Goal: Transaction & Acquisition: Book appointment/travel/reservation

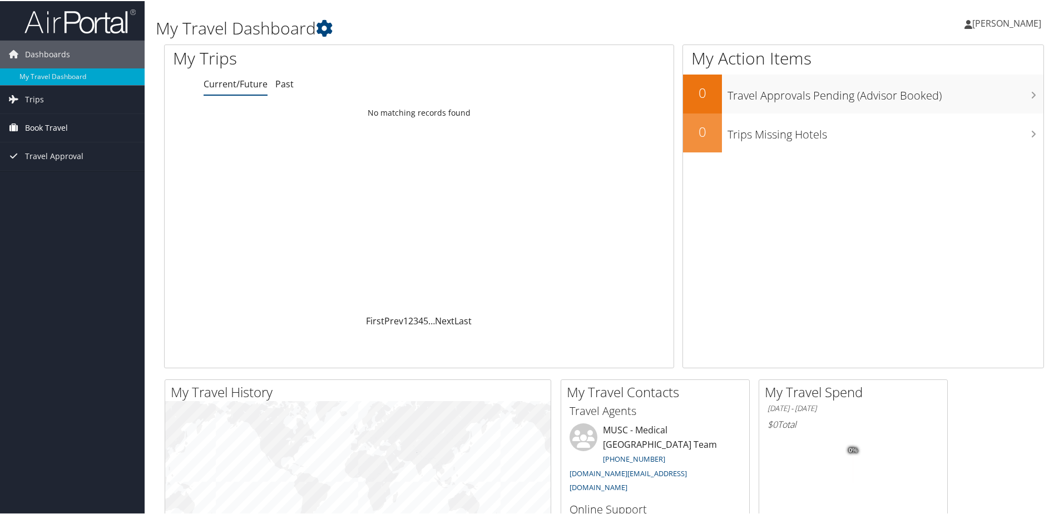
click at [41, 127] on span "Book Travel" at bounding box center [46, 127] width 43 height 28
click at [88, 179] on link "Book/Manage Online Trips" at bounding box center [72, 182] width 145 height 17
click at [57, 126] on span "Book Travel" at bounding box center [46, 127] width 43 height 28
click at [1011, 21] on span "[PERSON_NAME]" at bounding box center [1006, 22] width 69 height 12
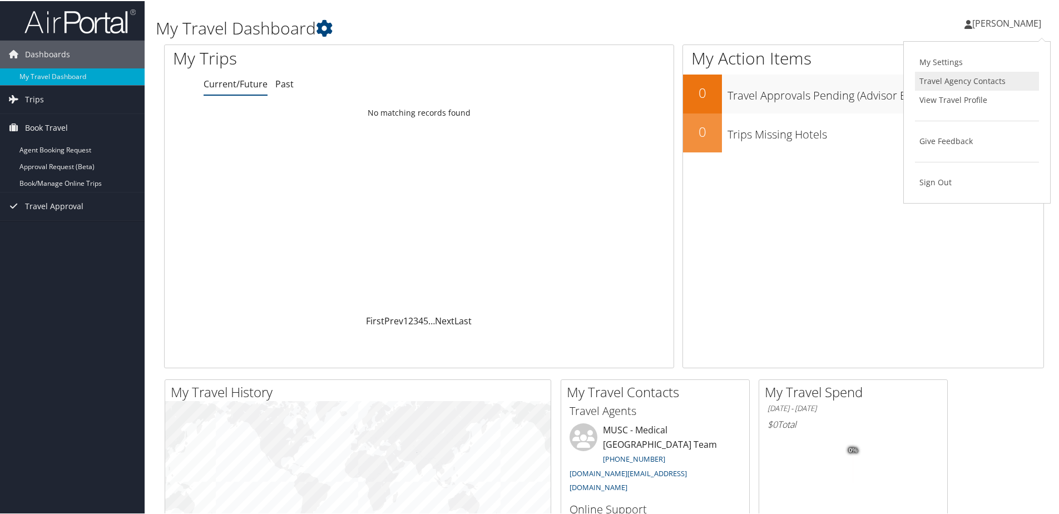
click at [984, 78] on link "Travel Agency Contacts" at bounding box center [977, 80] width 124 height 19
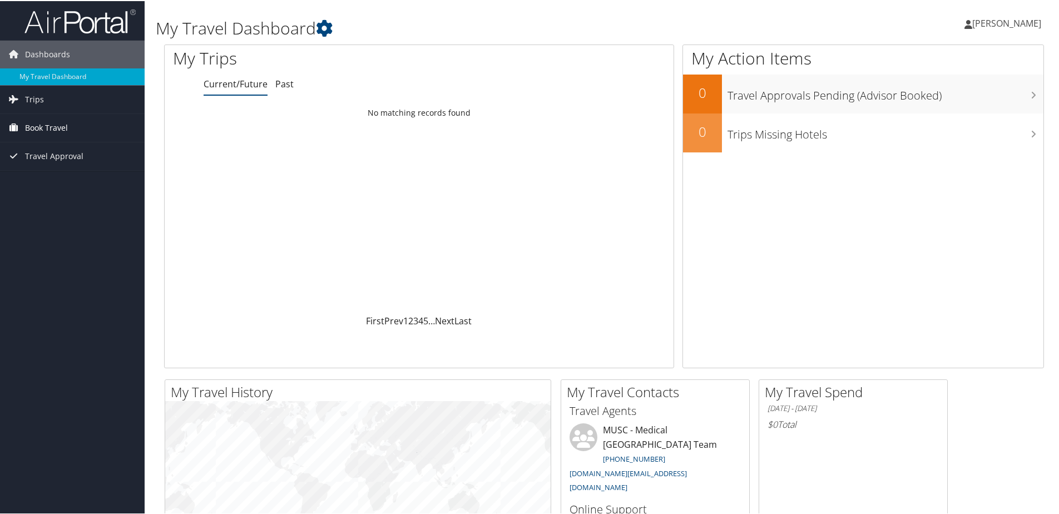
click at [62, 120] on span "Book Travel" at bounding box center [46, 127] width 43 height 28
click at [86, 181] on link "Book/Manage Online Trips" at bounding box center [72, 182] width 145 height 17
